Goal: Information Seeking & Learning: Learn about a topic

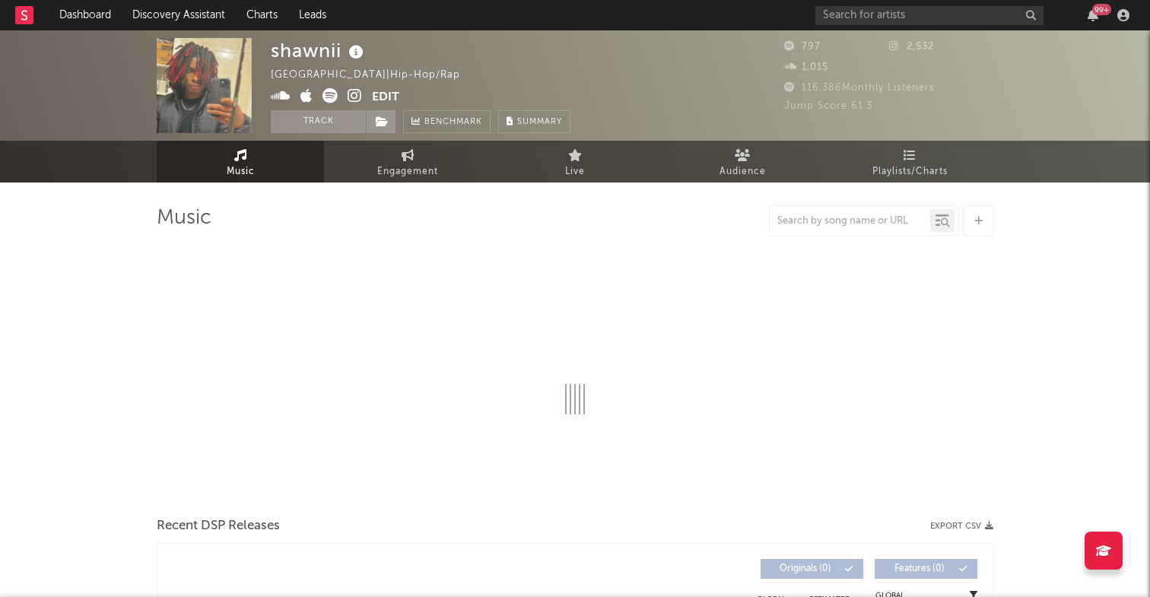
select select "1w"
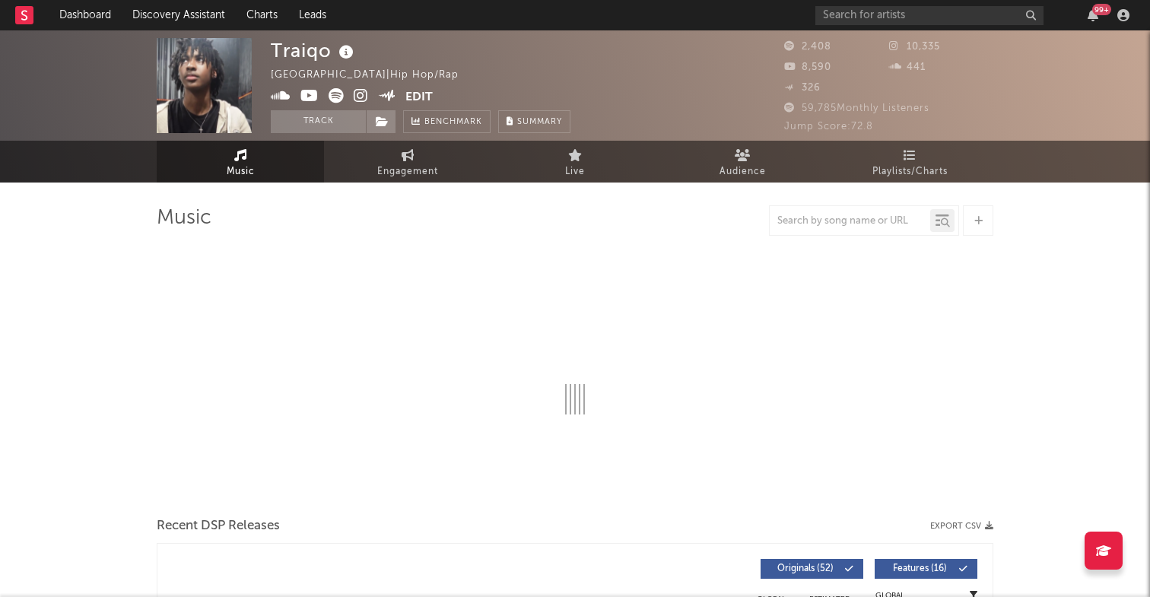
select select "6m"
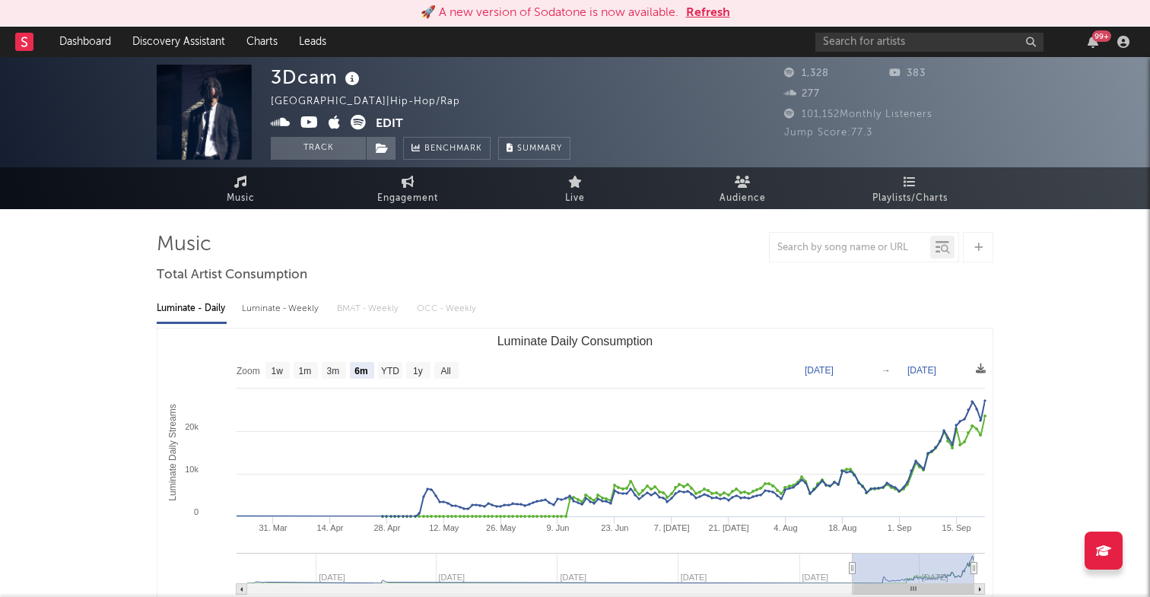
select select "6m"
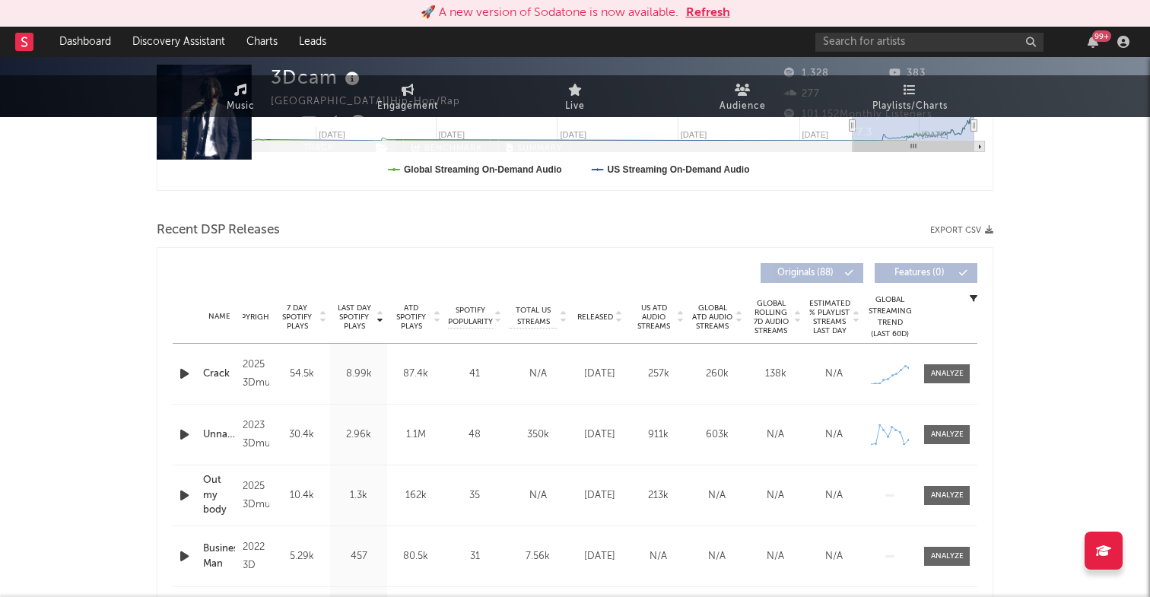
scroll to position [602, 0]
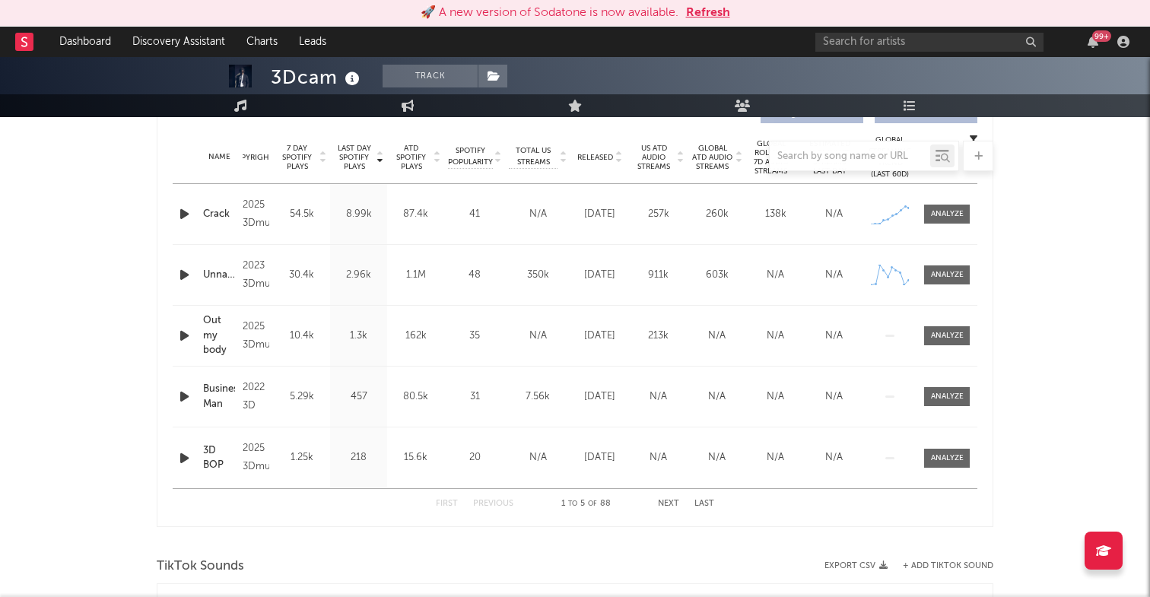
click at [186, 217] on icon "button" at bounding box center [184, 214] width 16 height 19
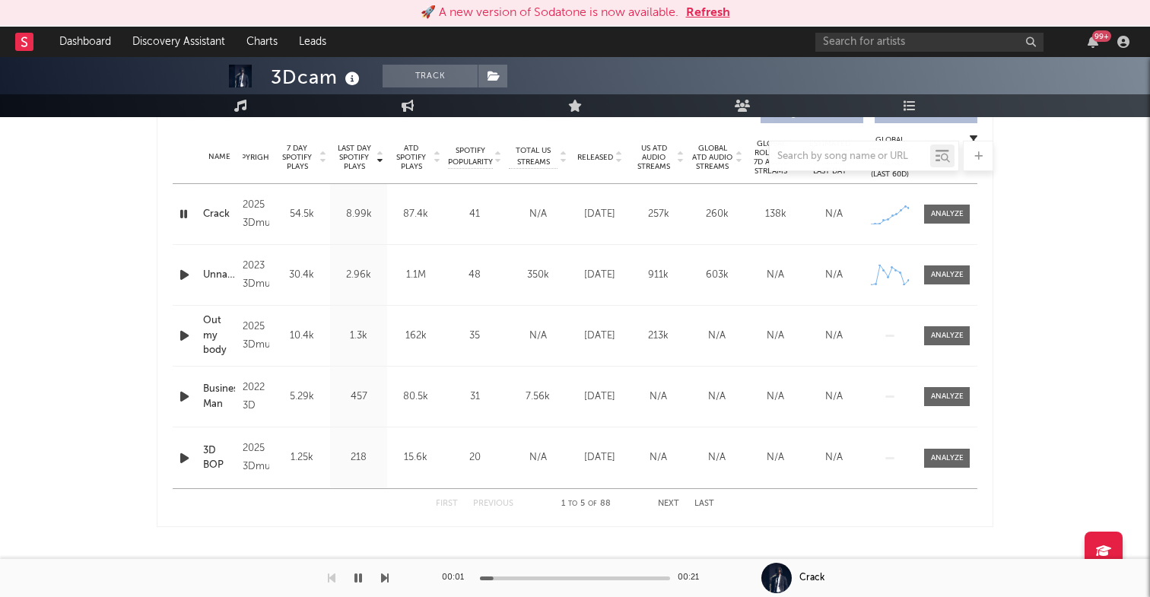
click at [504, 575] on div "00:01 00:21" at bounding box center [575, 578] width 266 height 38
click at [514, 577] on div at bounding box center [575, 579] width 190 height 4
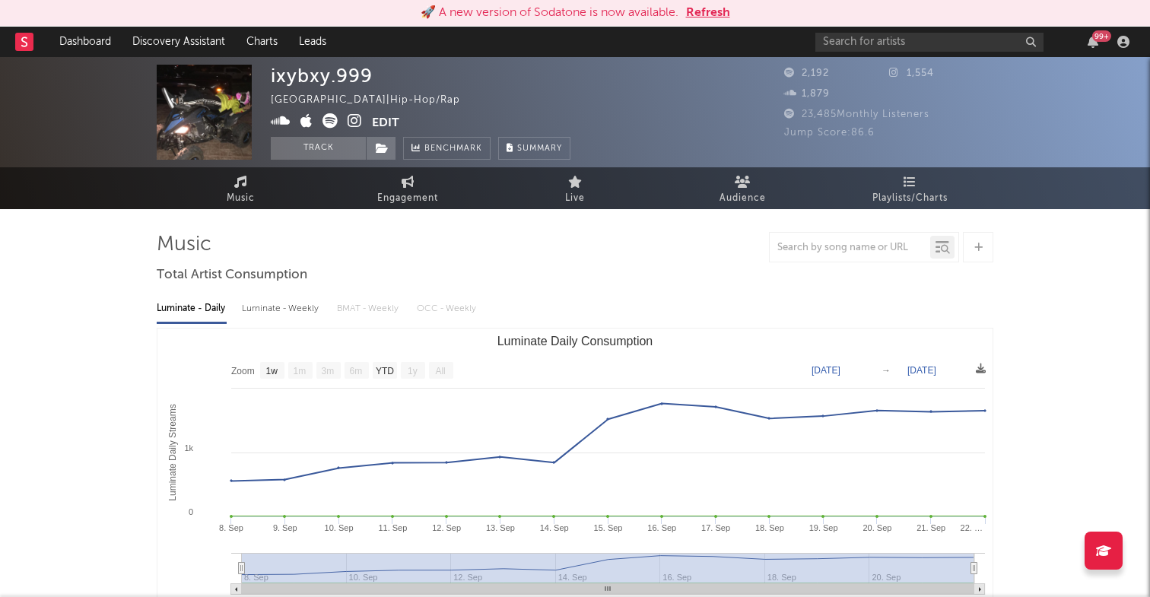
select select "1w"
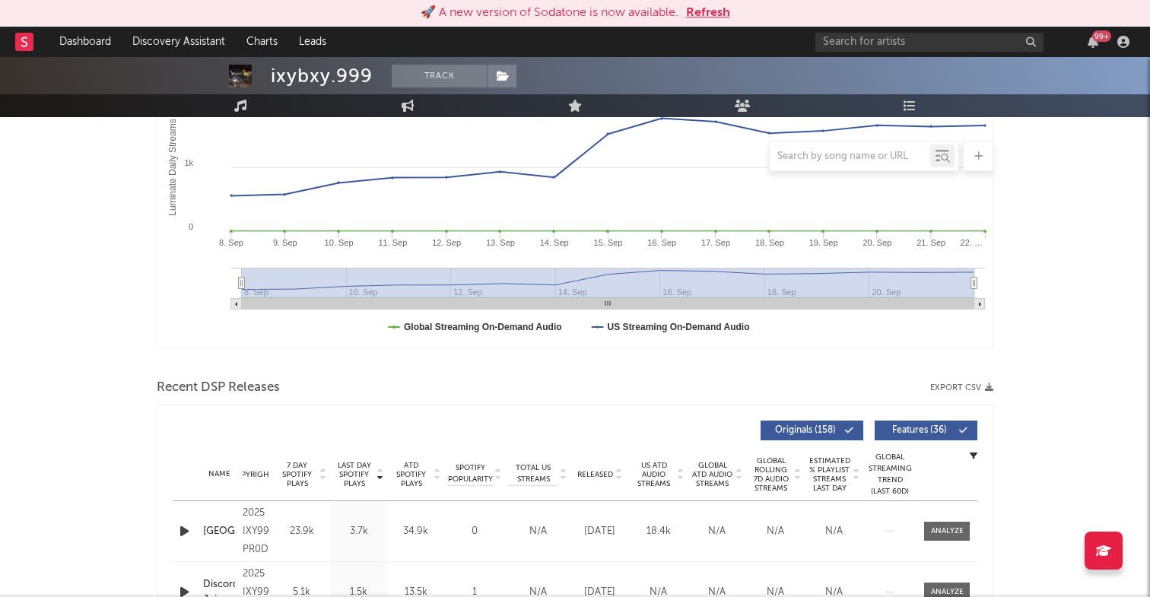
scroll to position [329, 0]
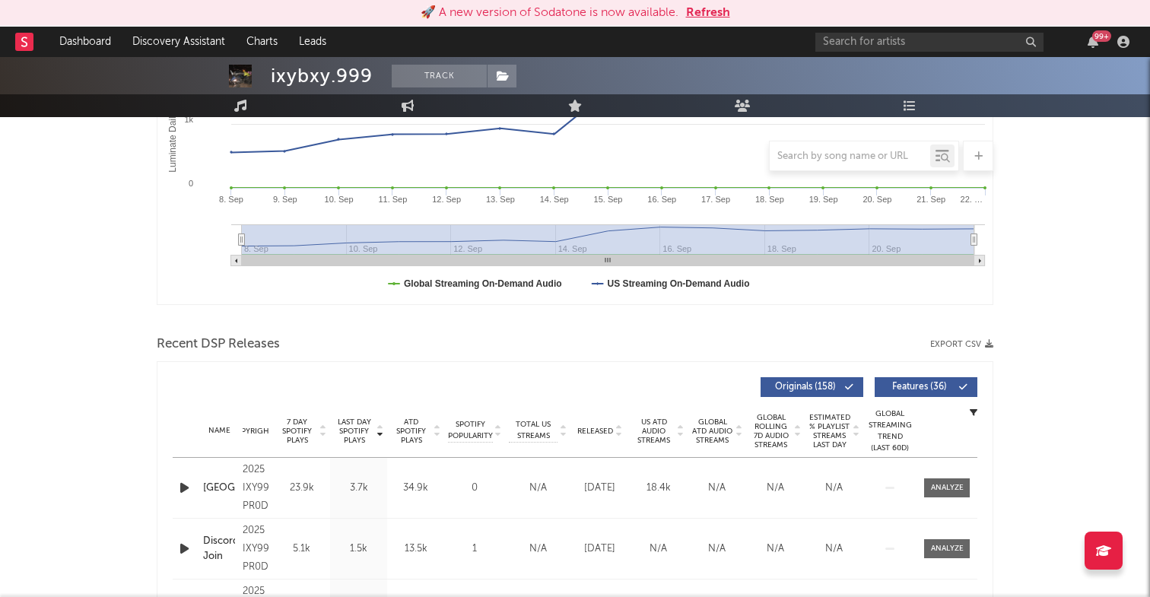
click at [186, 486] on icon "button" at bounding box center [184, 487] width 16 height 19
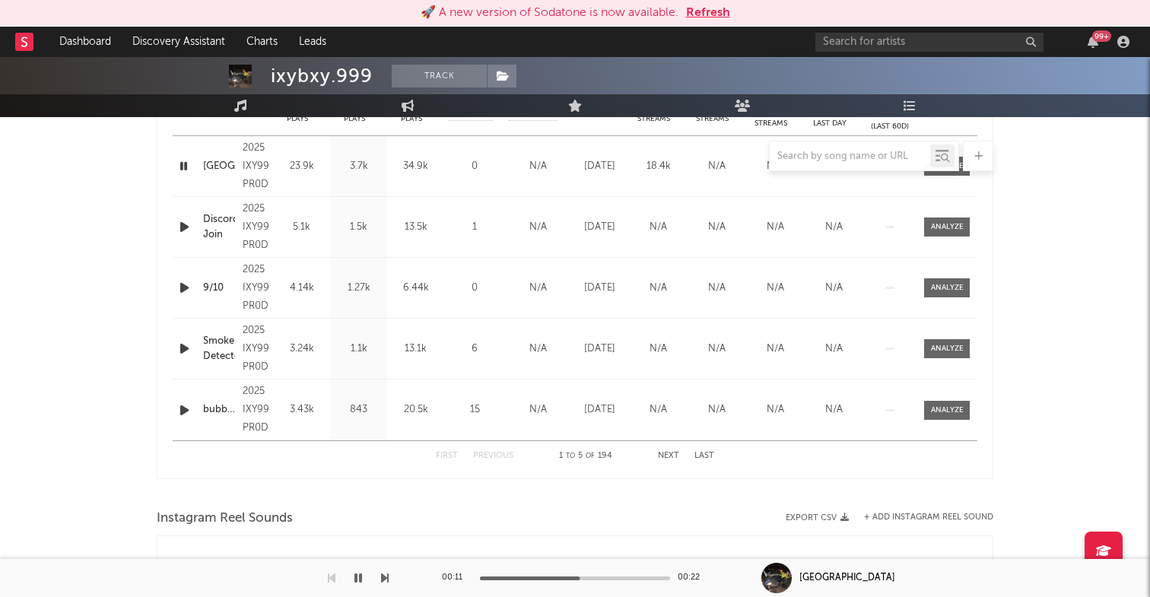
scroll to position [653, 0]
click at [183, 349] on icon "button" at bounding box center [184, 346] width 16 height 19
click at [182, 285] on icon "button" at bounding box center [184, 285] width 16 height 19
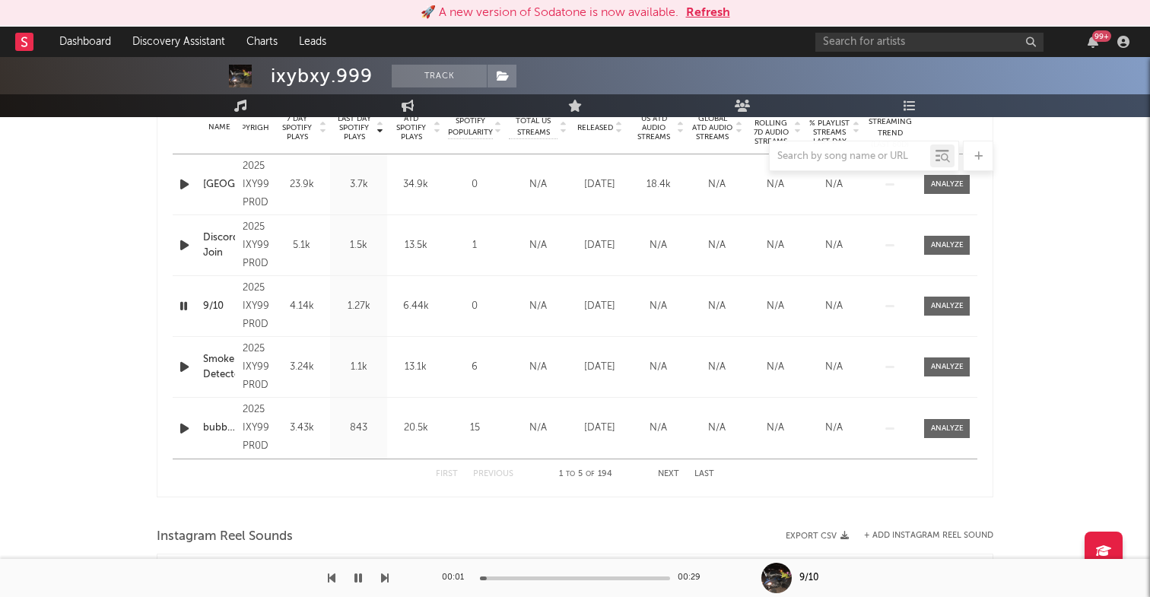
scroll to position [622, 0]
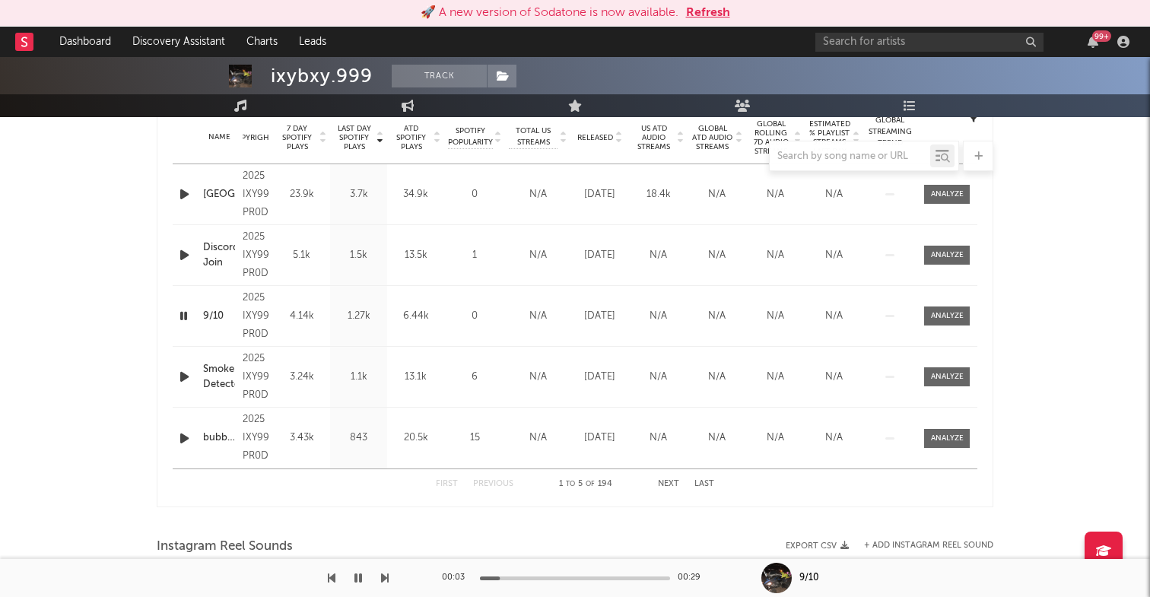
click at [189, 254] on icon "button" at bounding box center [184, 255] width 16 height 19
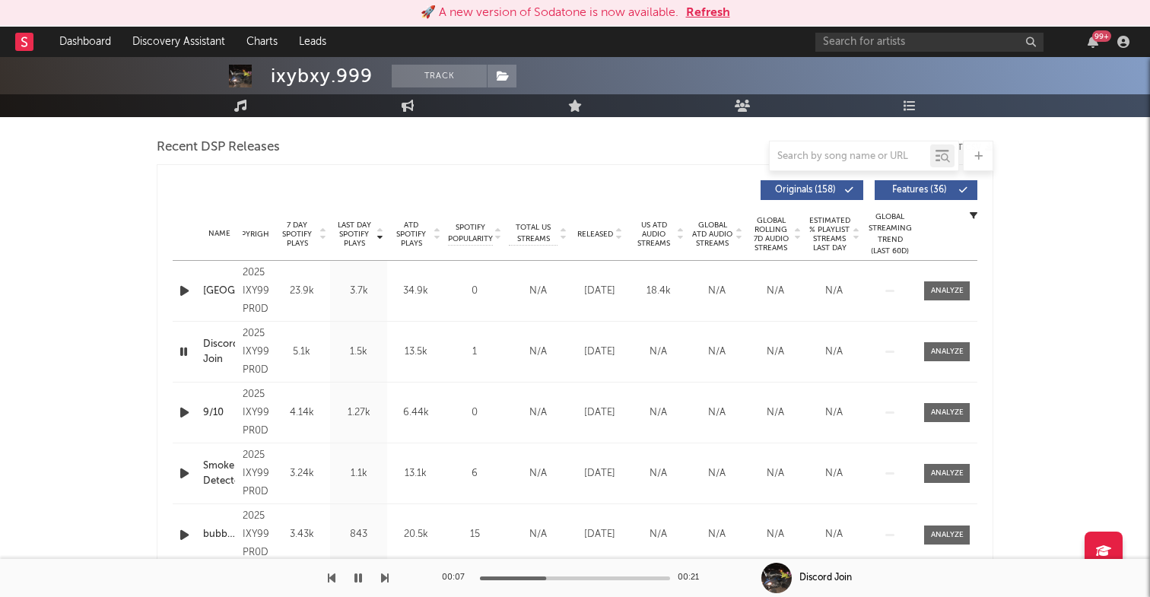
scroll to position [513, 0]
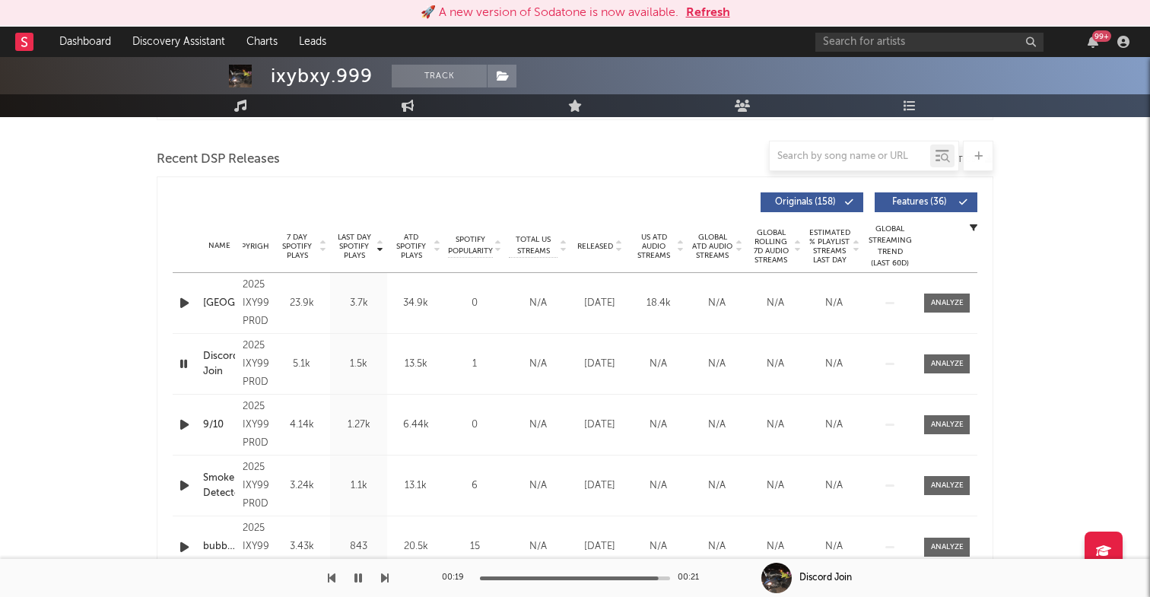
click at [185, 304] on icon "button" at bounding box center [184, 303] width 16 height 19
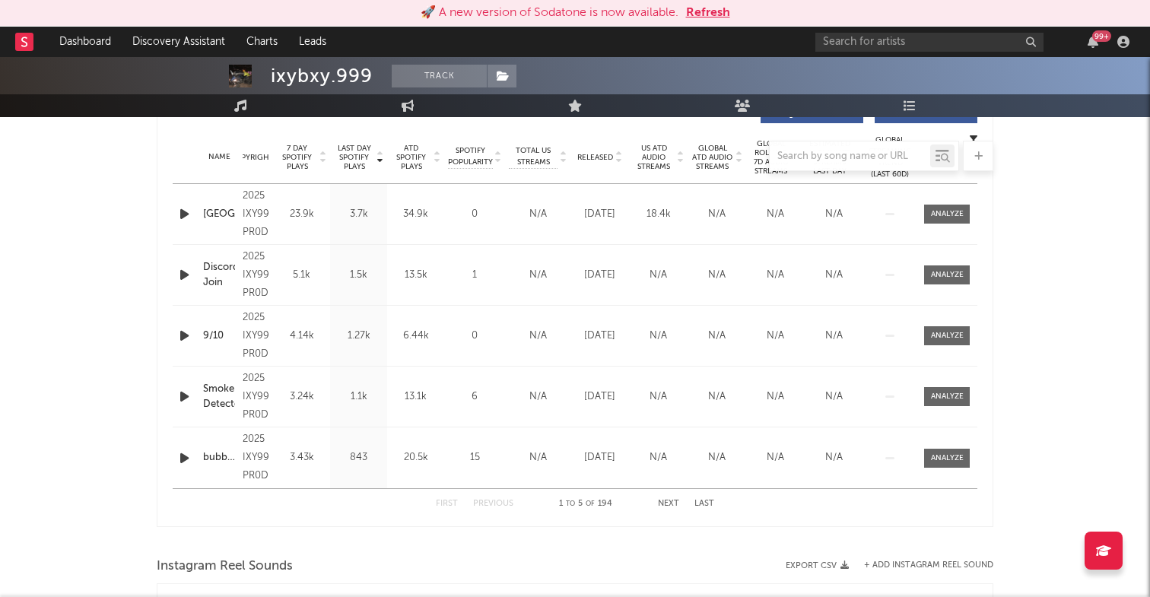
scroll to position [603, 0]
click at [187, 459] on icon "button" at bounding box center [184, 457] width 16 height 19
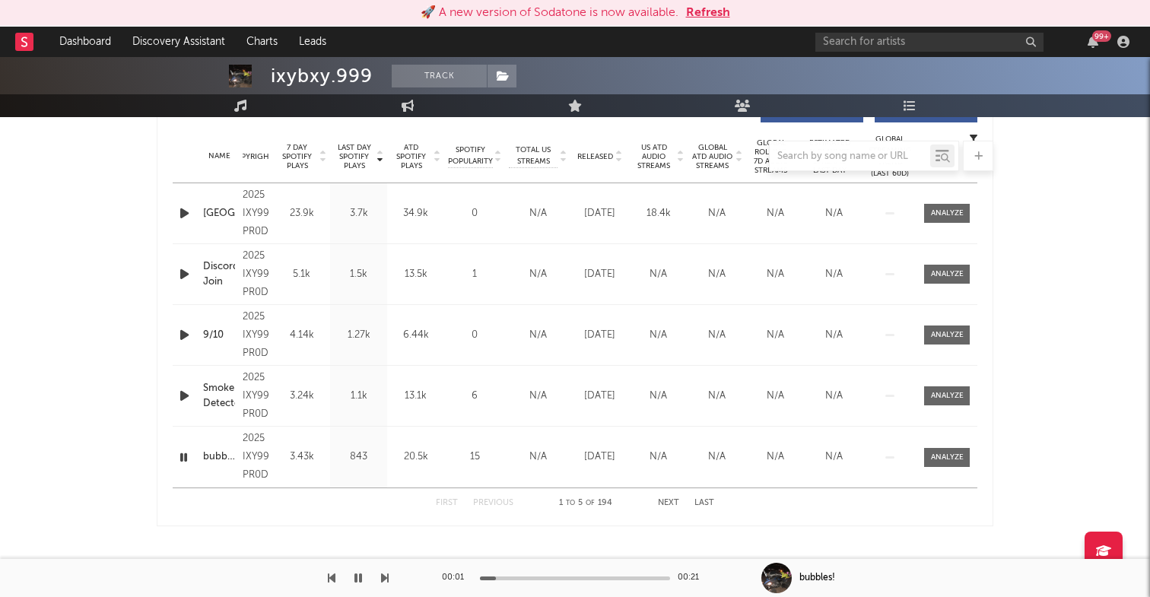
click at [187, 459] on icon "button" at bounding box center [183, 457] width 14 height 19
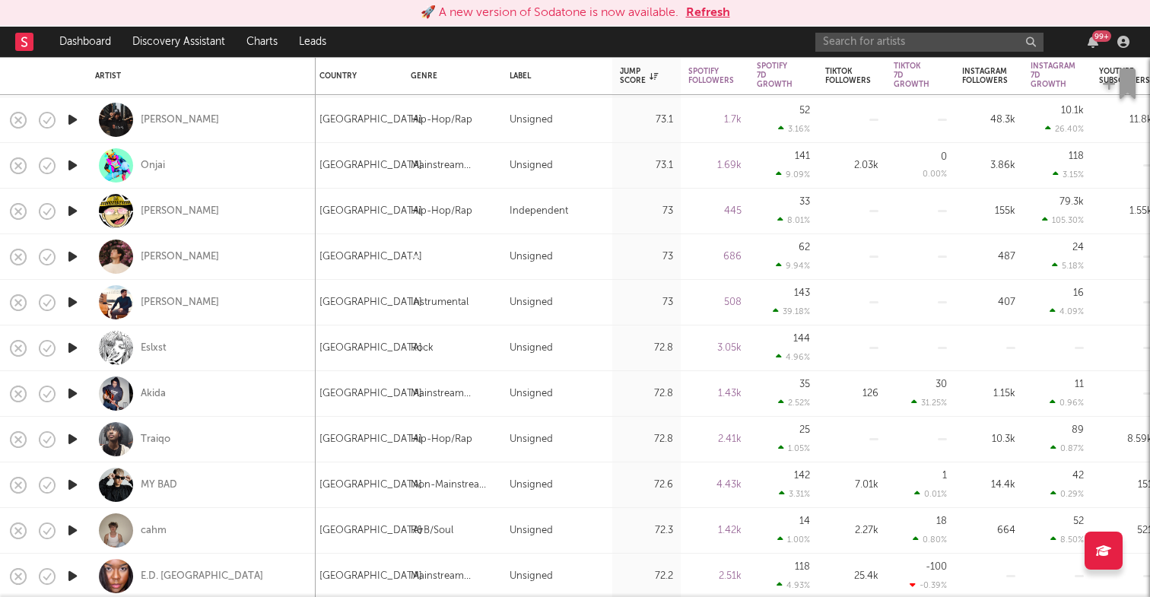
click at [79, 161] on icon "button" at bounding box center [73, 165] width 16 height 19
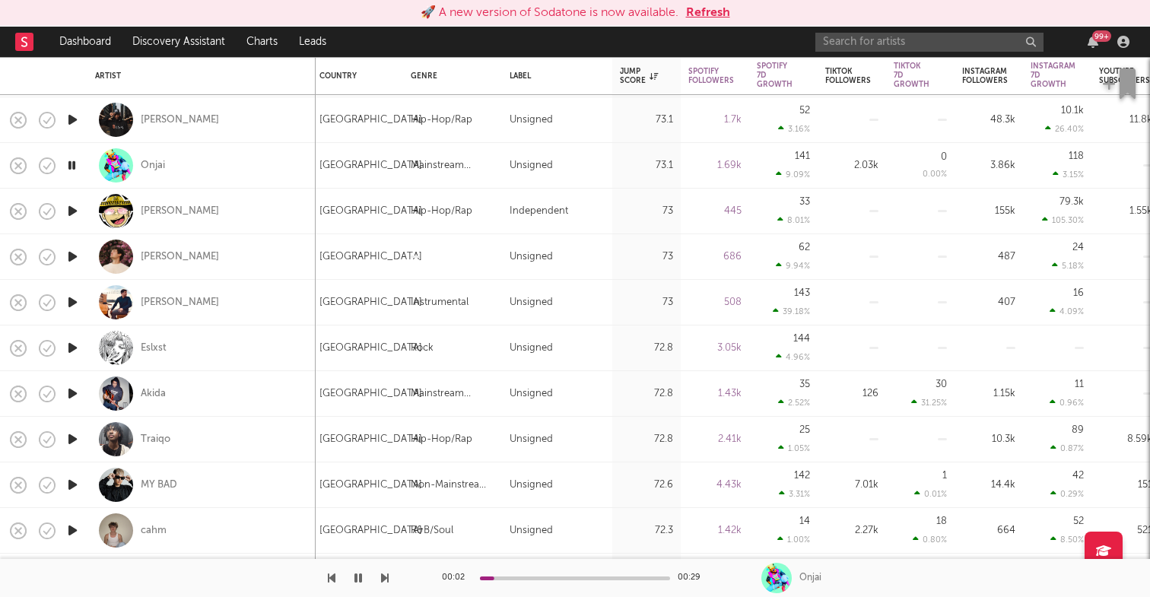
click at [75, 163] on icon "button" at bounding box center [72, 165] width 14 height 19
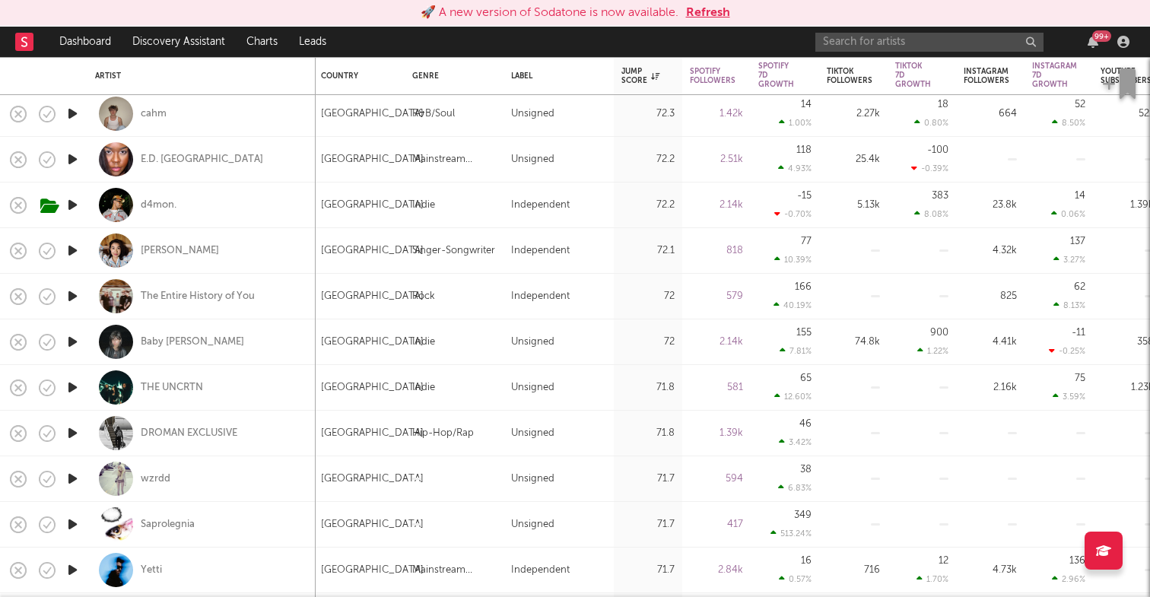
click at [73, 433] on icon "button" at bounding box center [73, 433] width 16 height 19
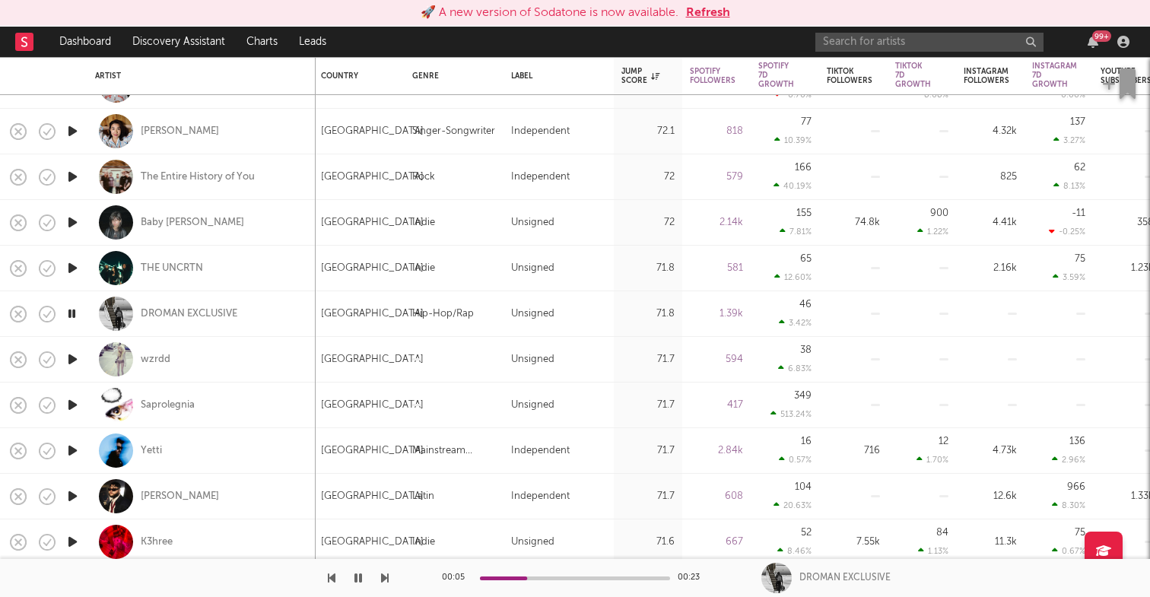
click at [68, 313] on icon "button" at bounding box center [72, 313] width 14 height 19
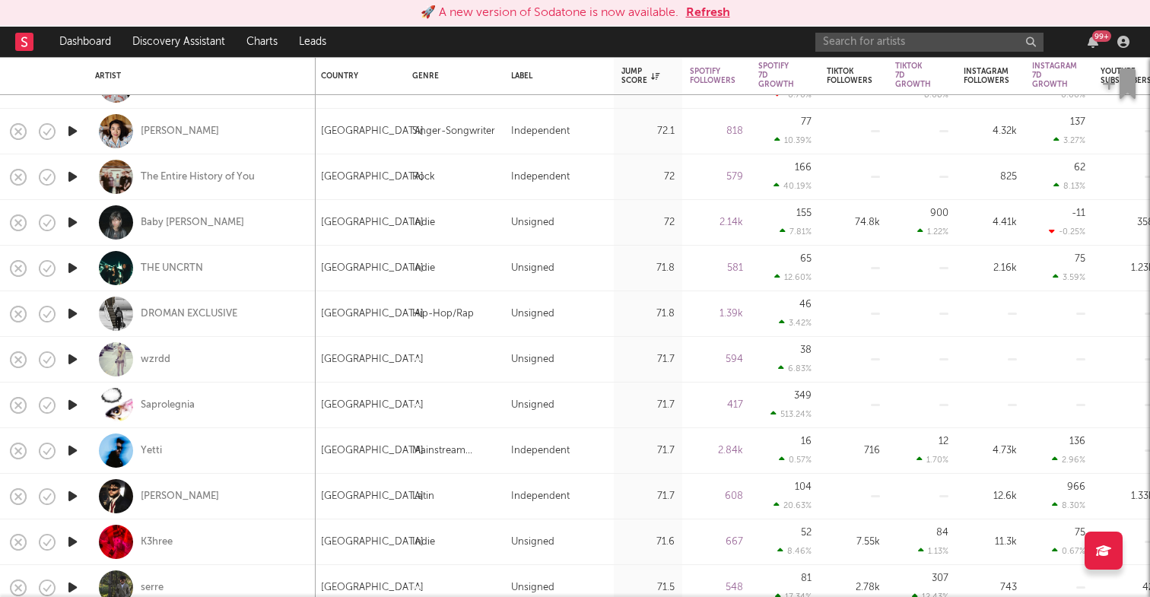
click at [75, 357] on icon "button" at bounding box center [73, 359] width 16 height 19
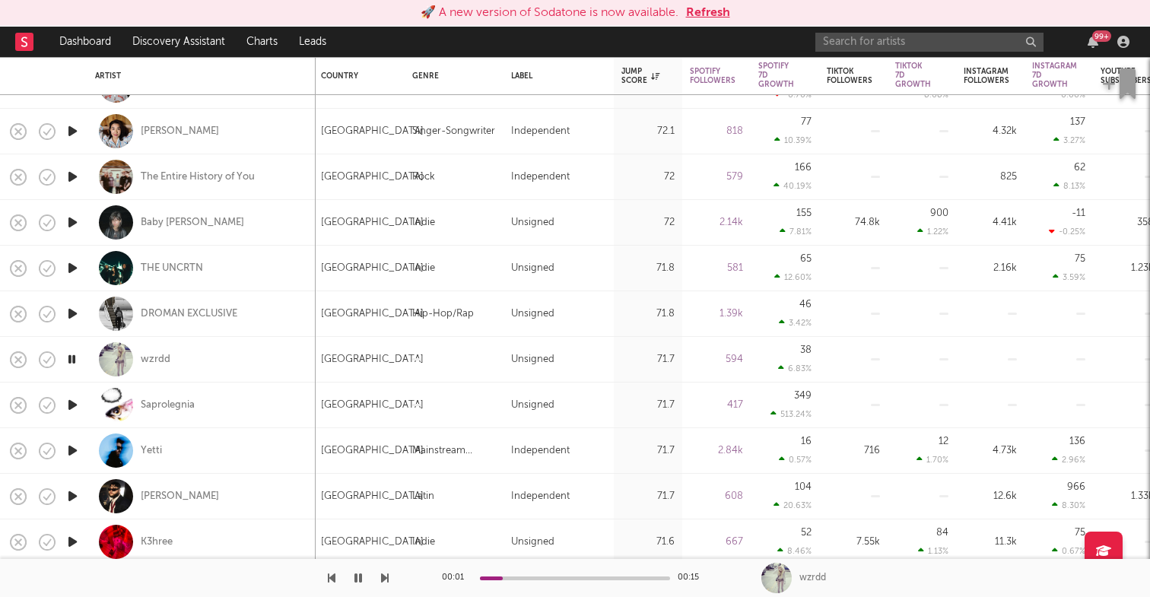
click at [70, 447] on icon "button" at bounding box center [73, 450] width 16 height 19
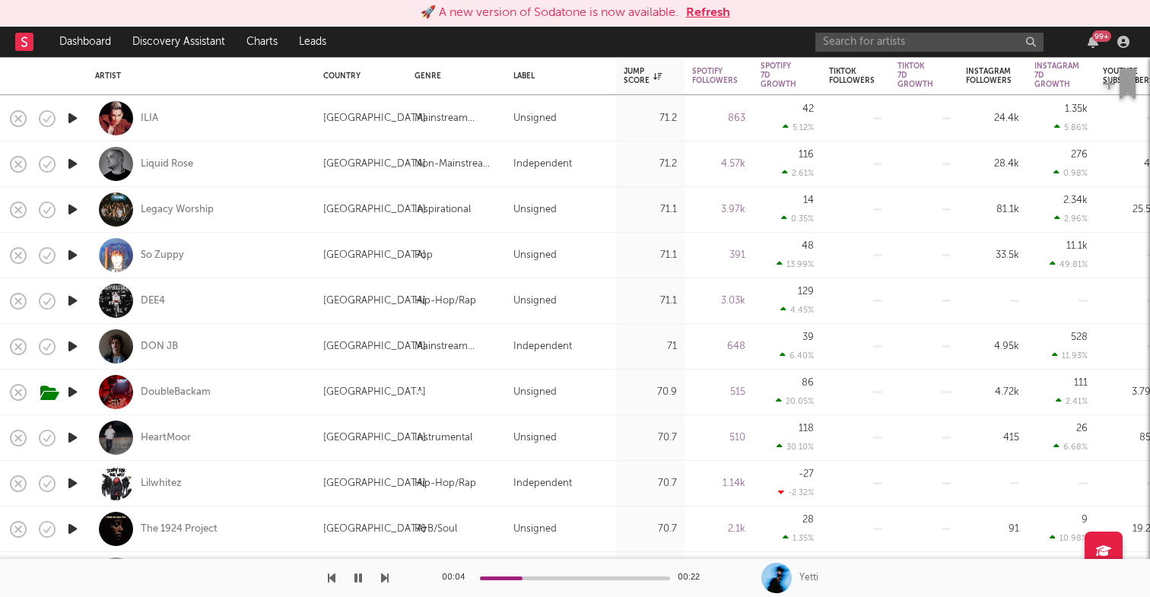
click at [75, 296] on icon "button" at bounding box center [73, 300] width 16 height 19
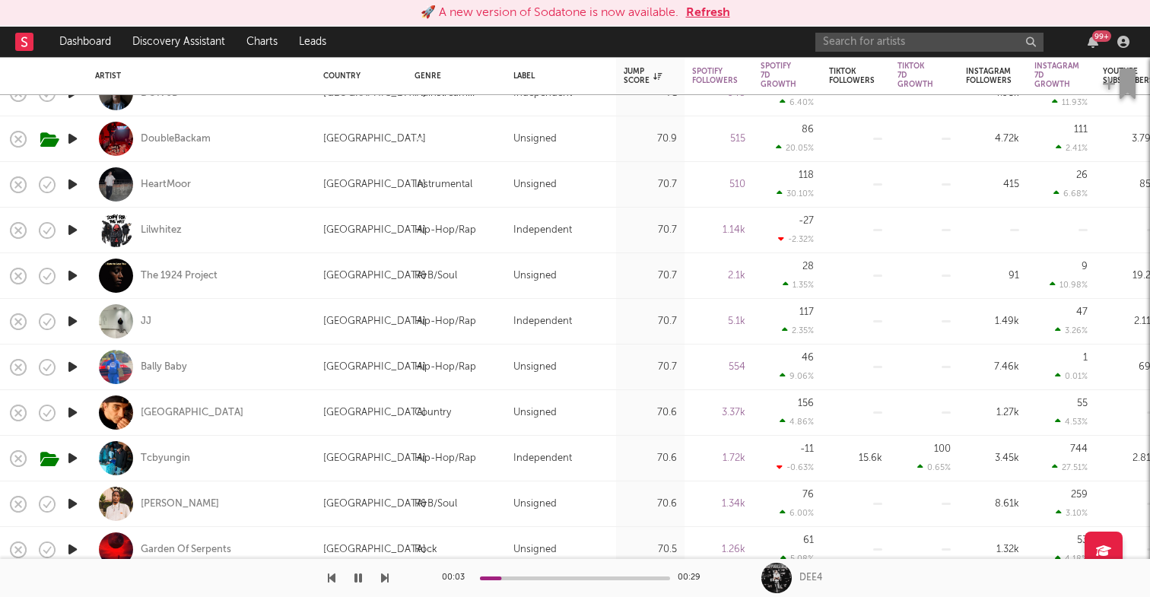
click at [72, 321] on icon "button" at bounding box center [73, 321] width 16 height 19
click at [148, 319] on div "JJ" at bounding box center [146, 322] width 11 height 14
click at [358, 577] on icon "button" at bounding box center [358, 578] width 8 height 12
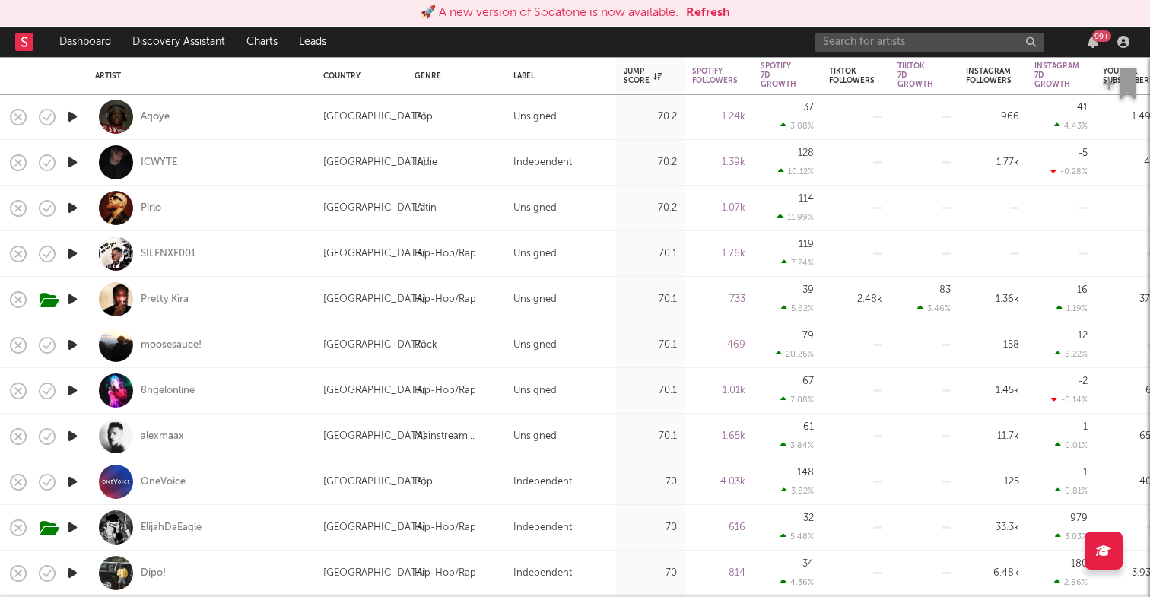
click at [75, 389] on icon "button" at bounding box center [73, 390] width 16 height 19
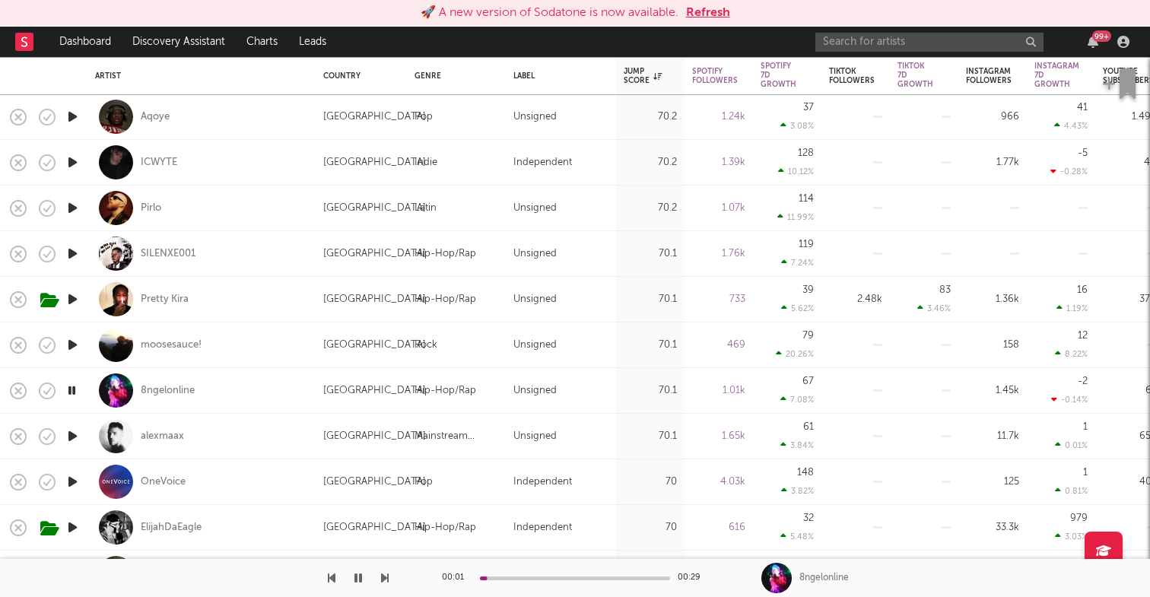
click at [75, 389] on icon "button" at bounding box center [72, 390] width 14 height 19
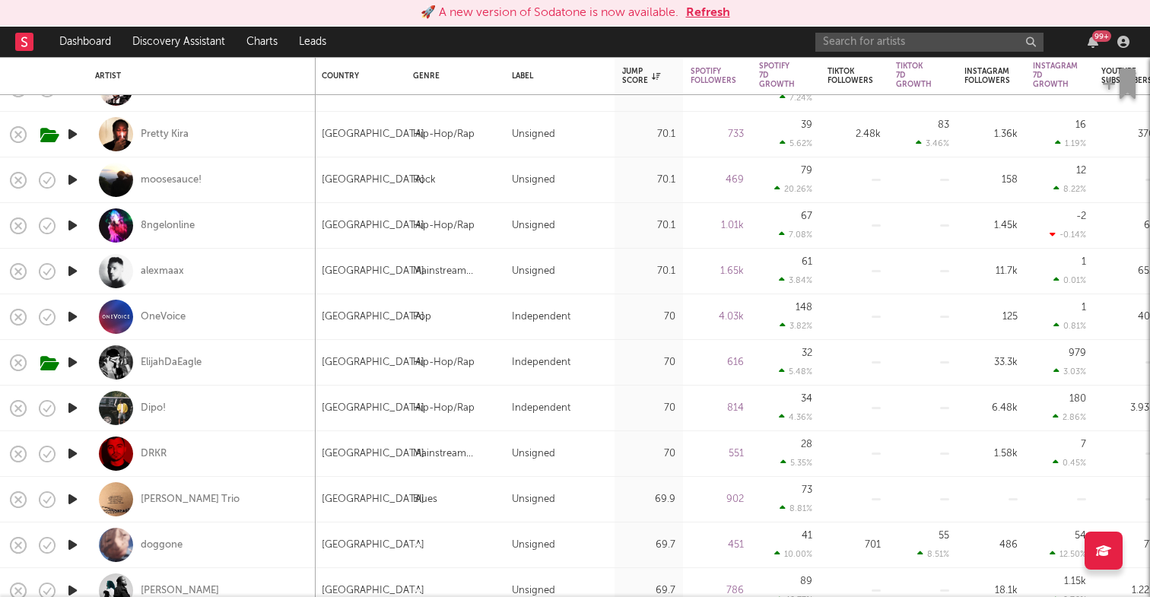
click at [71, 407] on icon "button" at bounding box center [73, 408] width 16 height 19
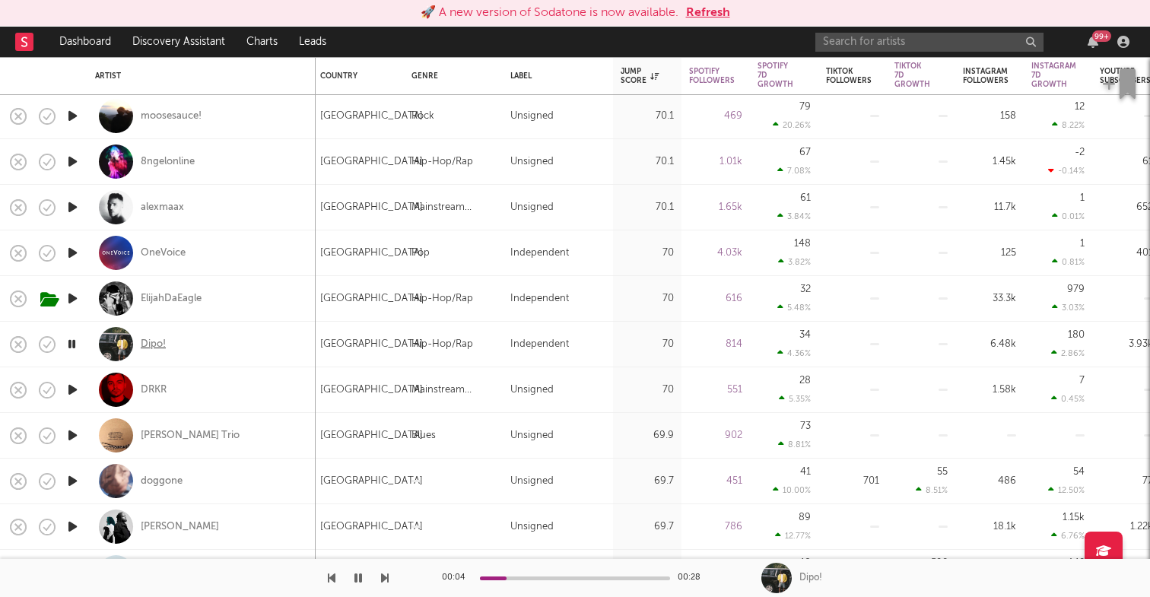
click at [149, 342] on div "Dipo!" at bounding box center [153, 345] width 25 height 14
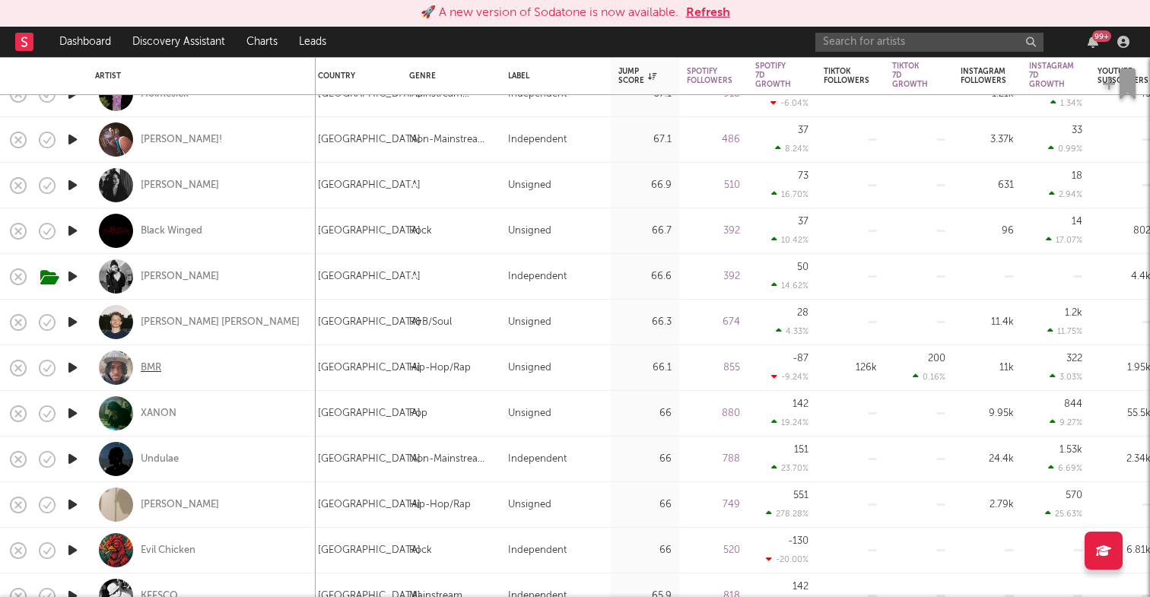
click at [155, 368] on div "BMR" at bounding box center [151, 368] width 21 height 14
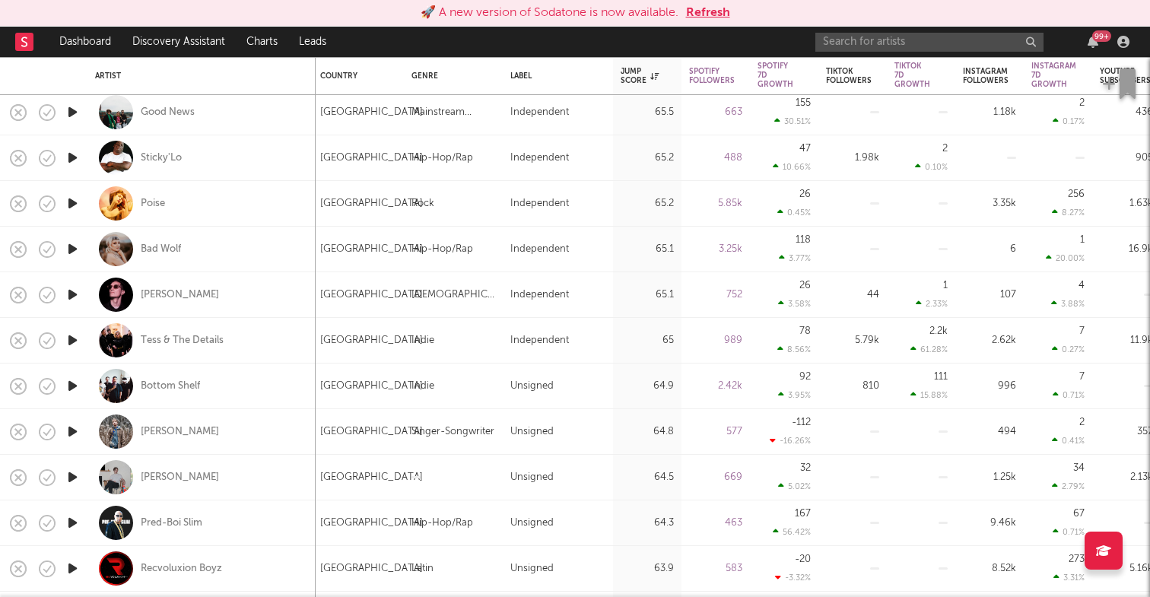
click at [699, 16] on button "Refresh" at bounding box center [708, 13] width 44 height 18
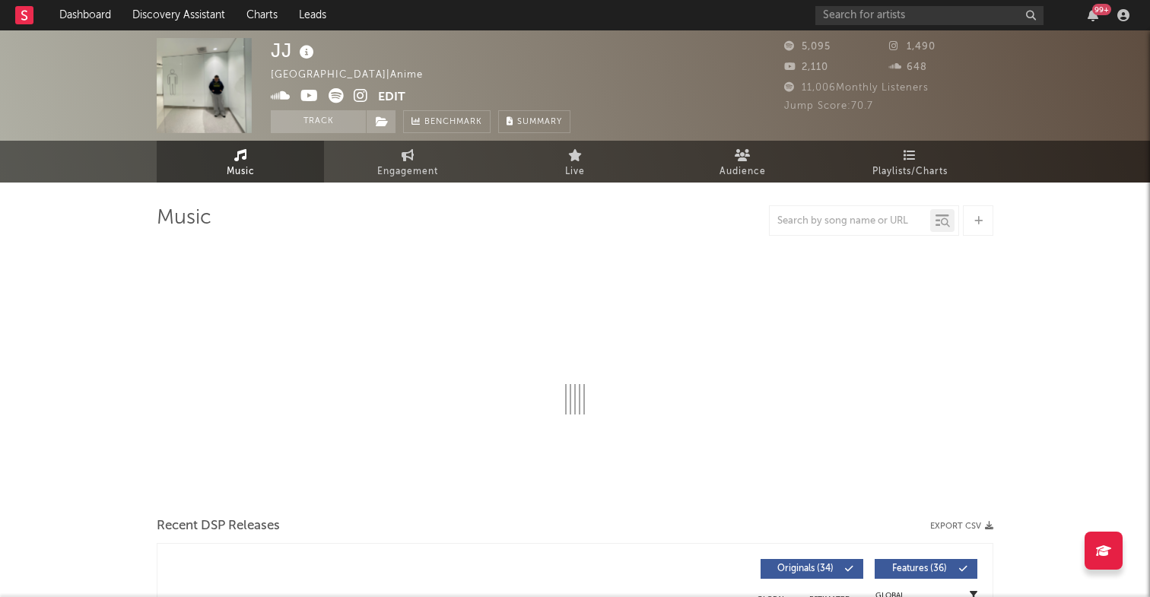
select select "6m"
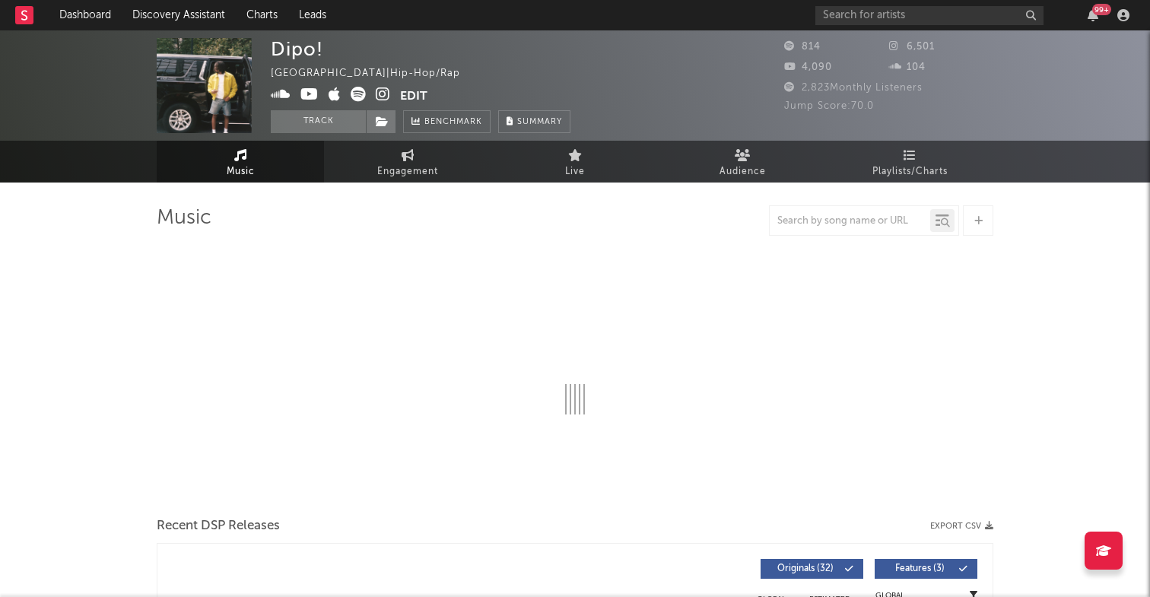
select select "1w"
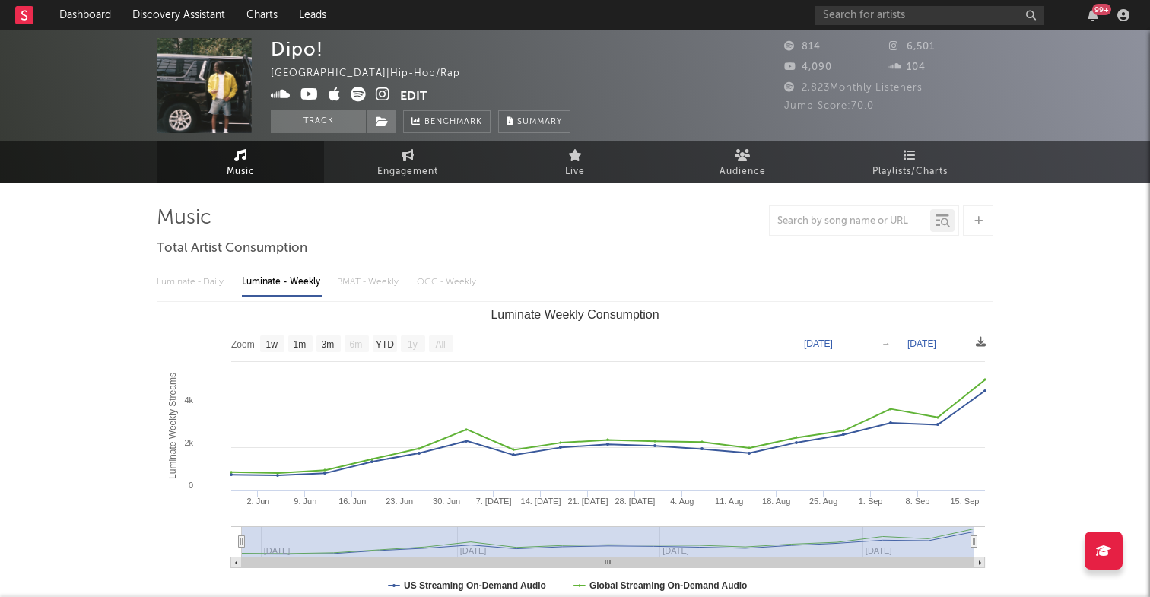
click at [279, 98] on icon at bounding box center [281, 94] width 20 height 15
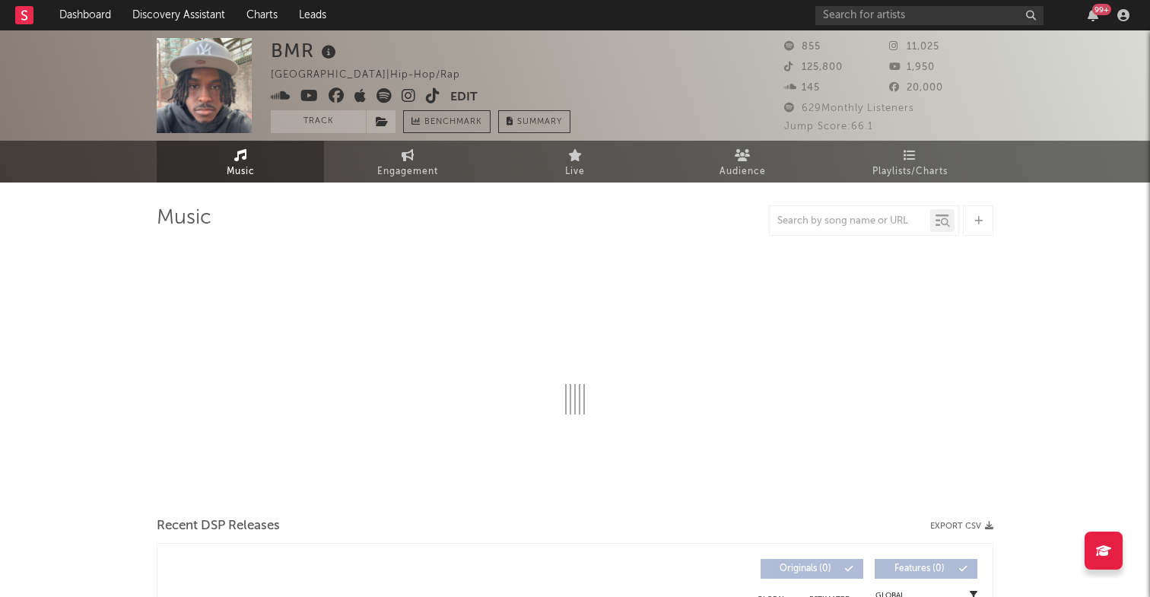
select select "1w"
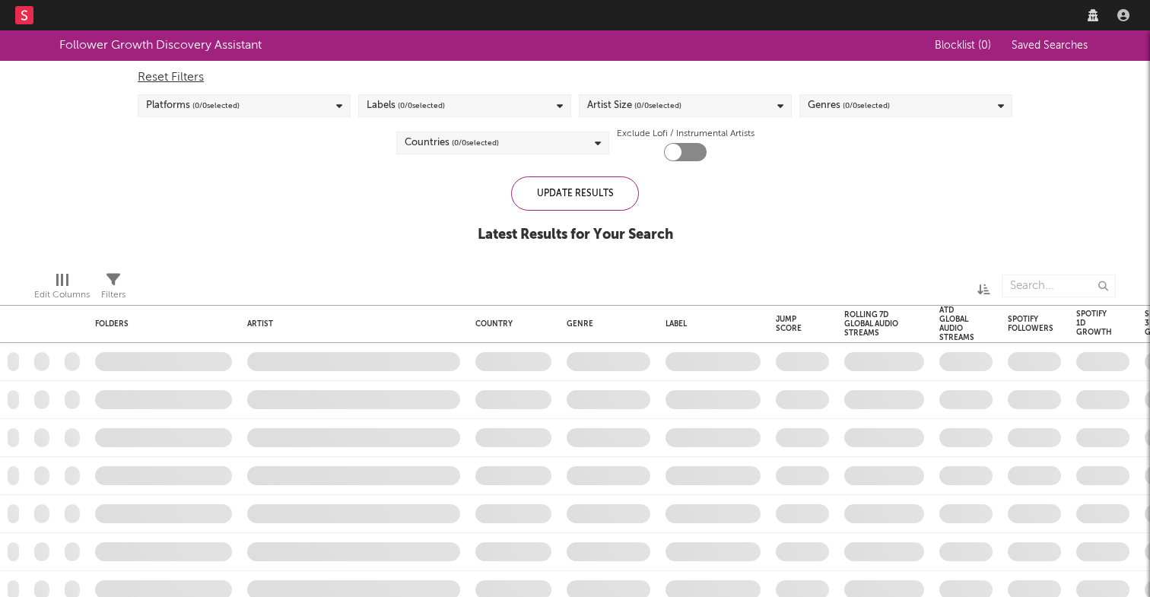
checkbox input "true"
